Goal: Transaction & Acquisition: Book appointment/travel/reservation

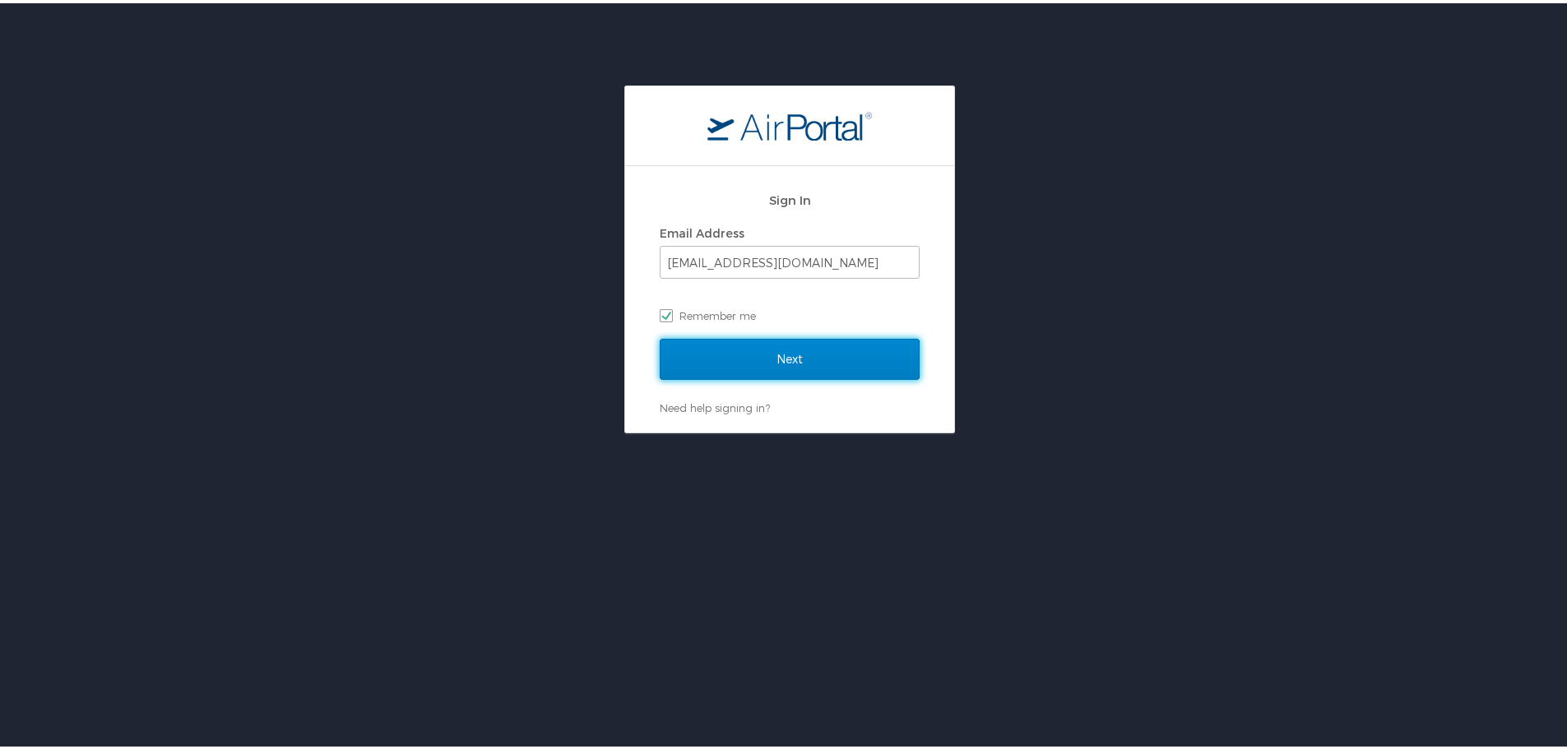
click at [763, 366] on input "Next" at bounding box center [790, 356] width 260 height 41
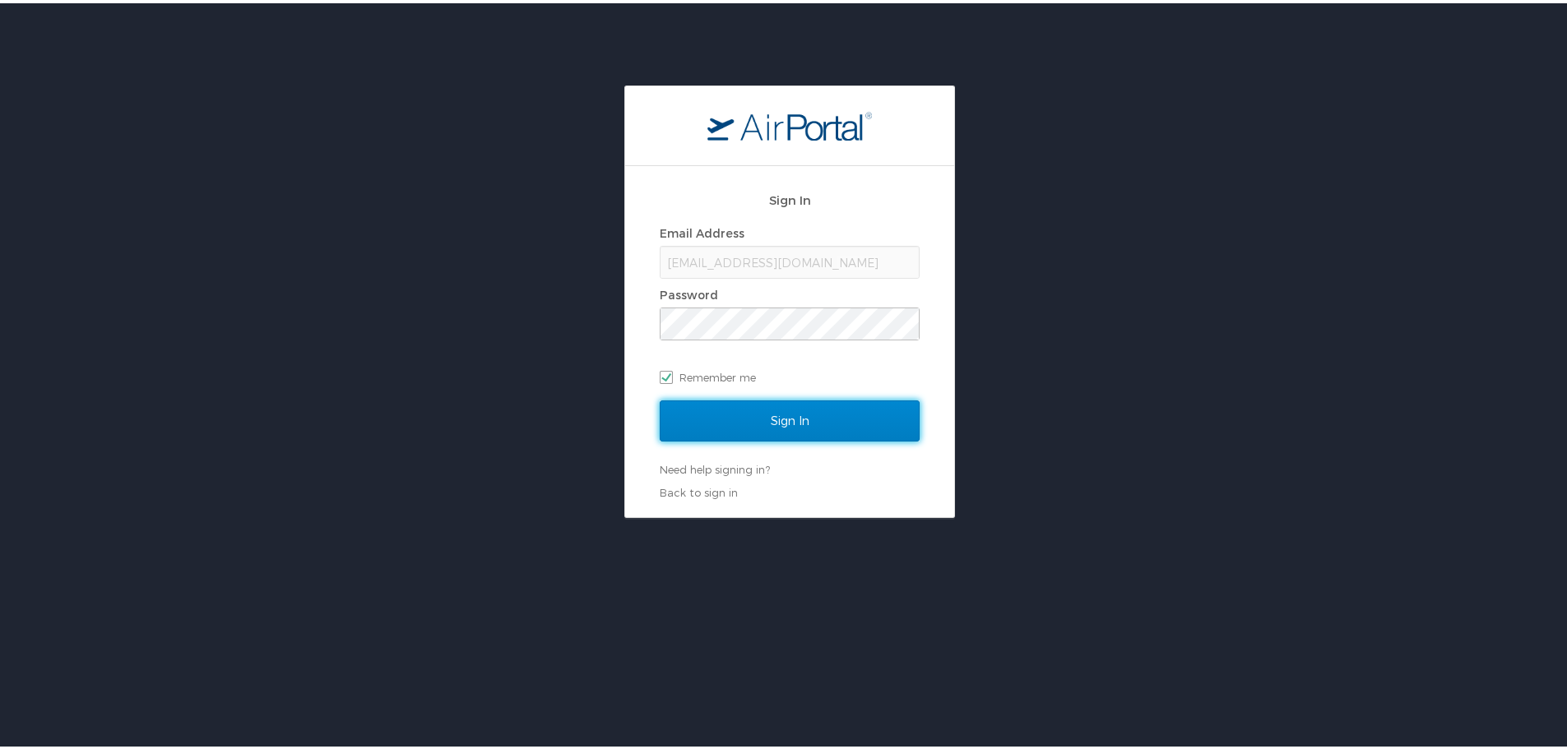
click at [785, 413] on input "Sign In" at bounding box center [790, 417] width 260 height 41
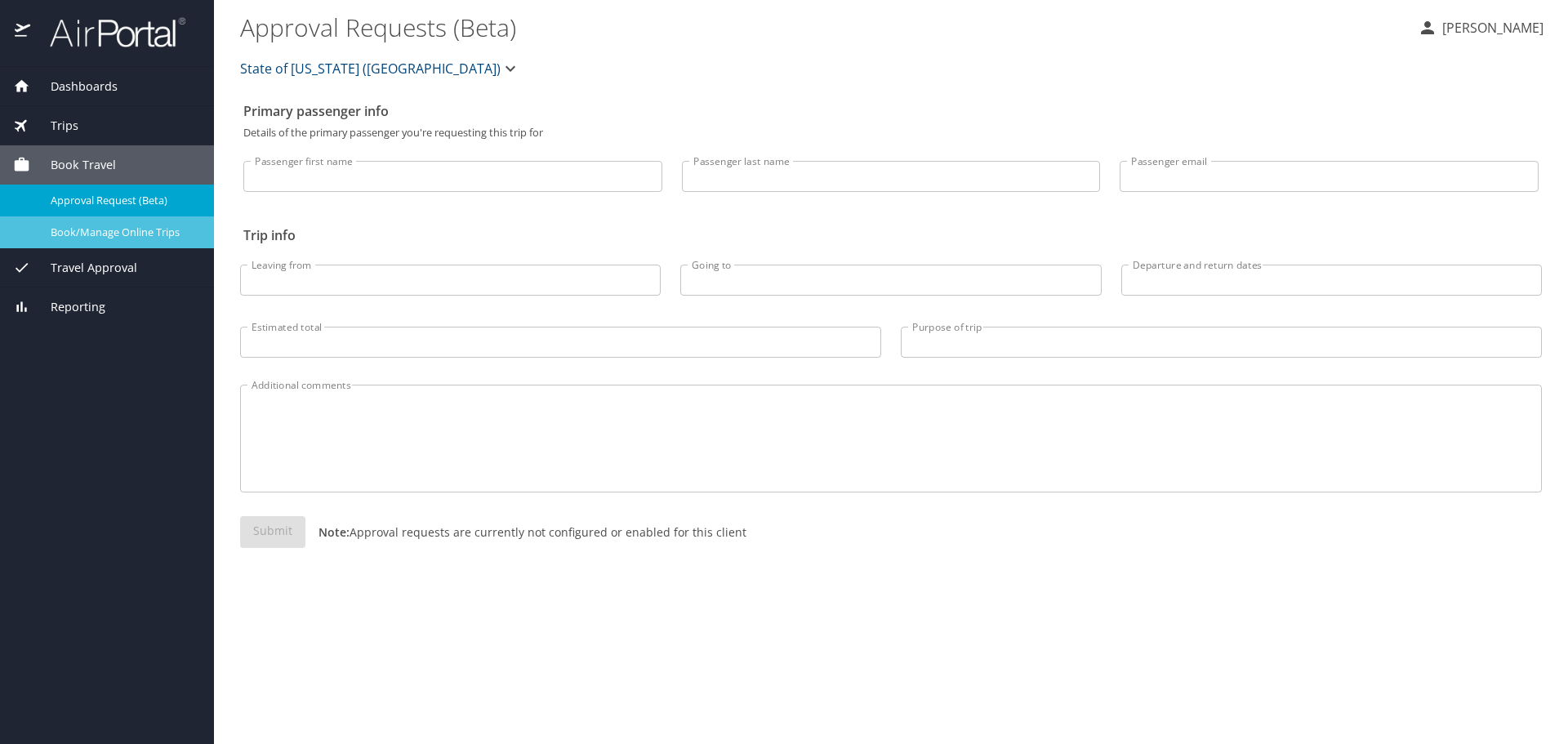
click at [112, 230] on span "Book/Manage Online Trips" at bounding box center [122, 232] width 144 height 16
click at [117, 241] on div "Book/Manage Online Trips" at bounding box center [106, 232] width 188 height 19
